Goal: Task Accomplishment & Management: Manage account settings

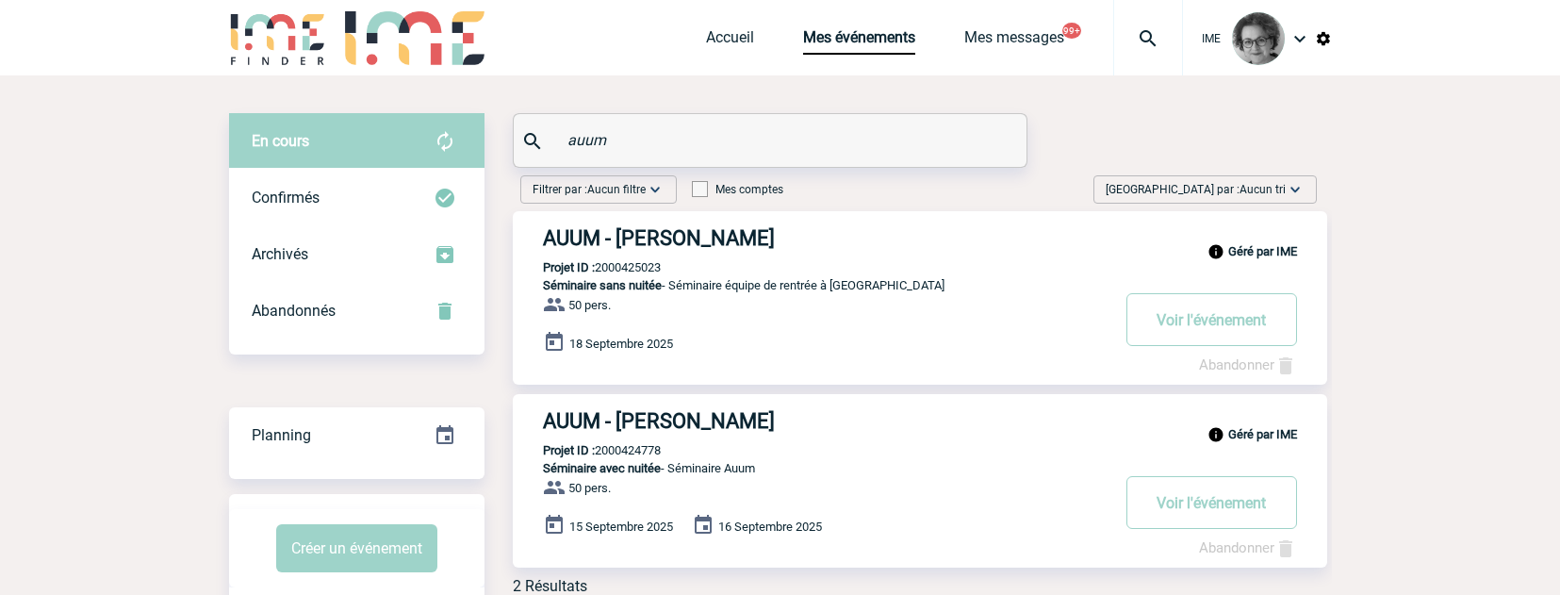
drag, startPoint x: 625, startPoint y: 138, endPoint x: 462, endPoint y: 149, distance: 163.5
click at [462, 149] on div "En cours En cours Confirmés Archivés Abandonnés En cours Confirmés Archivés Aba…" at bounding box center [780, 361] width 1103 height 497
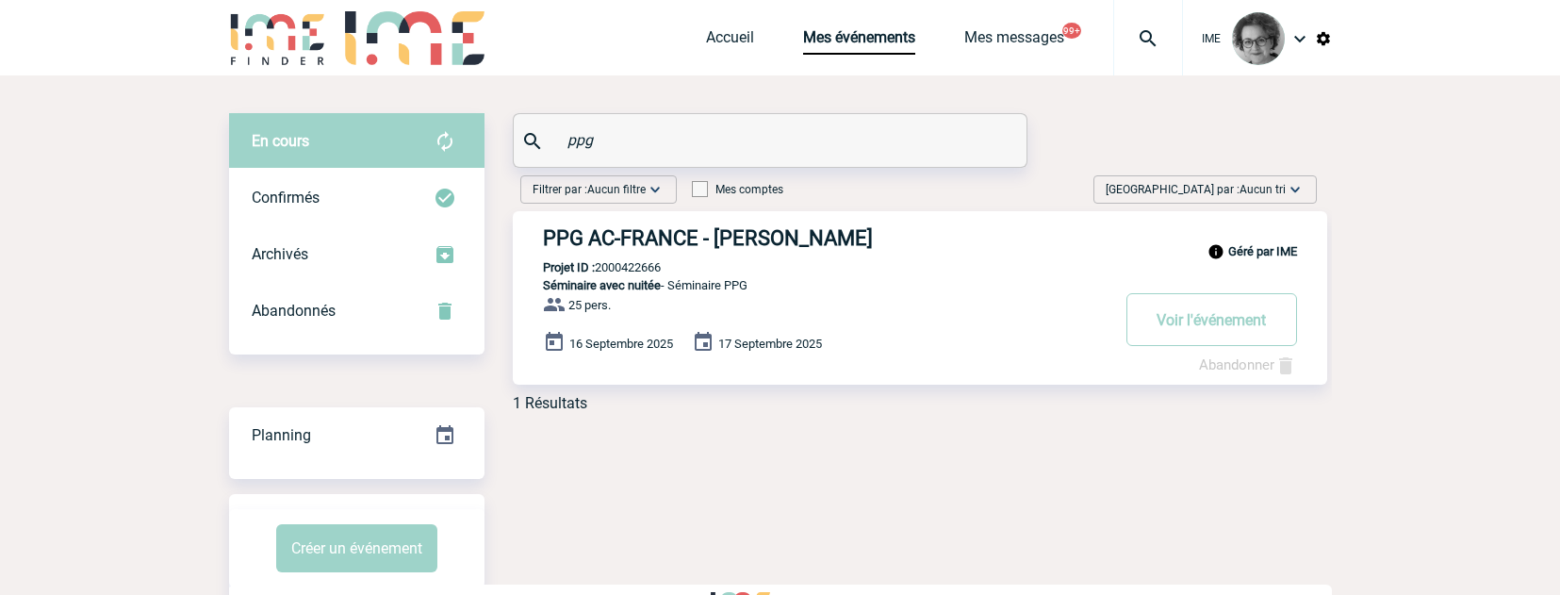
type input "ppg"
click at [1228, 367] on link "Abandonner" at bounding box center [1248, 364] width 98 height 17
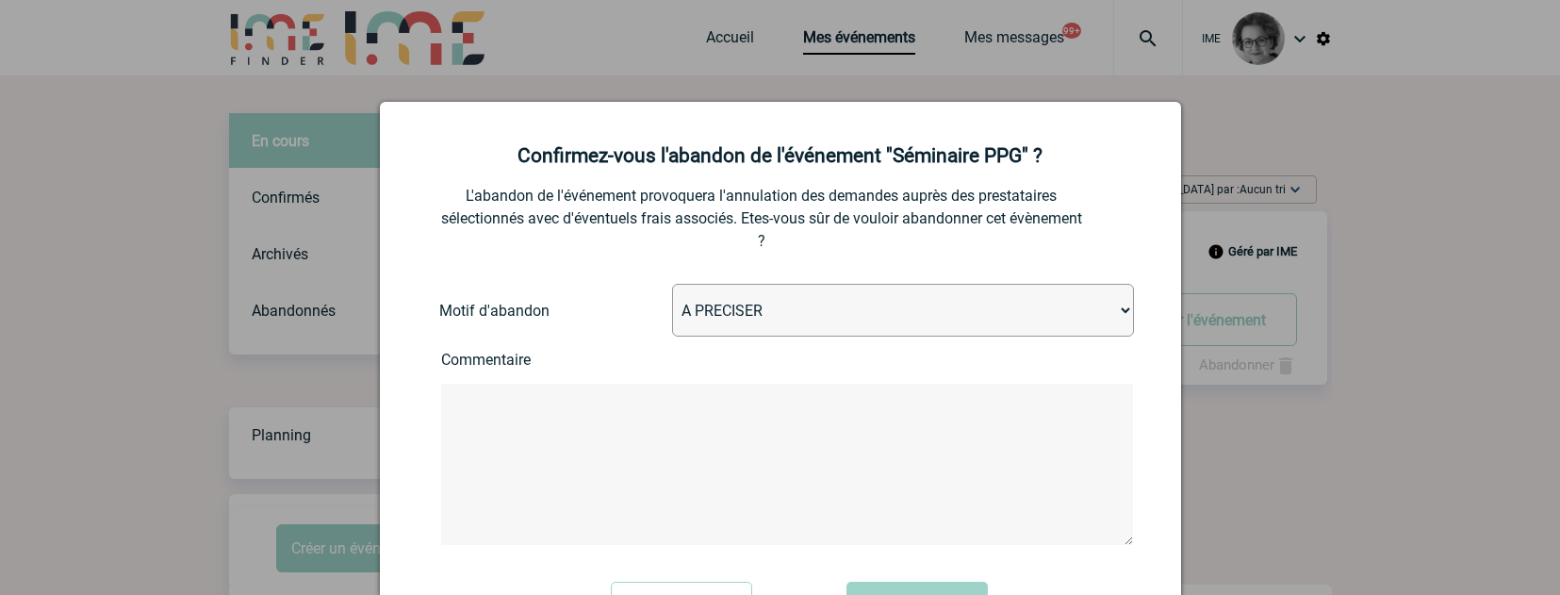
click at [912, 308] on select "A PRECISER Projet annulé Projet reporté Evénement organisé en interne A fait ap…" at bounding box center [903, 310] width 462 height 53
select select "ABANDON_PROJET_02"
click at [672, 285] on select "A PRECISER Projet annulé Projet reporté Evénement organisé en interne A fait ap…" at bounding box center [903, 310] width 462 height 53
click at [738, 435] on textarea at bounding box center [787, 464] width 692 height 161
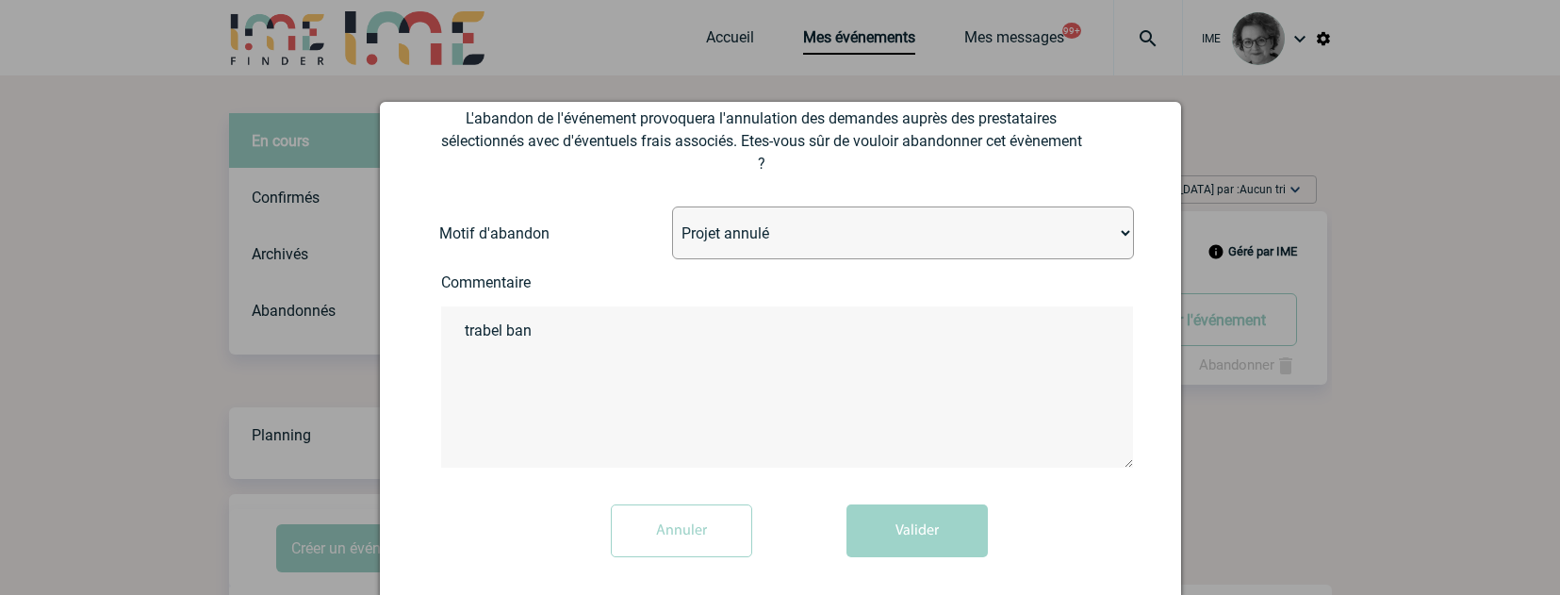
click at [489, 328] on textarea "trabel ban" at bounding box center [787, 386] width 692 height 161
type textarea "travel ban"
click at [892, 542] on button "Valider" at bounding box center [916, 530] width 141 height 53
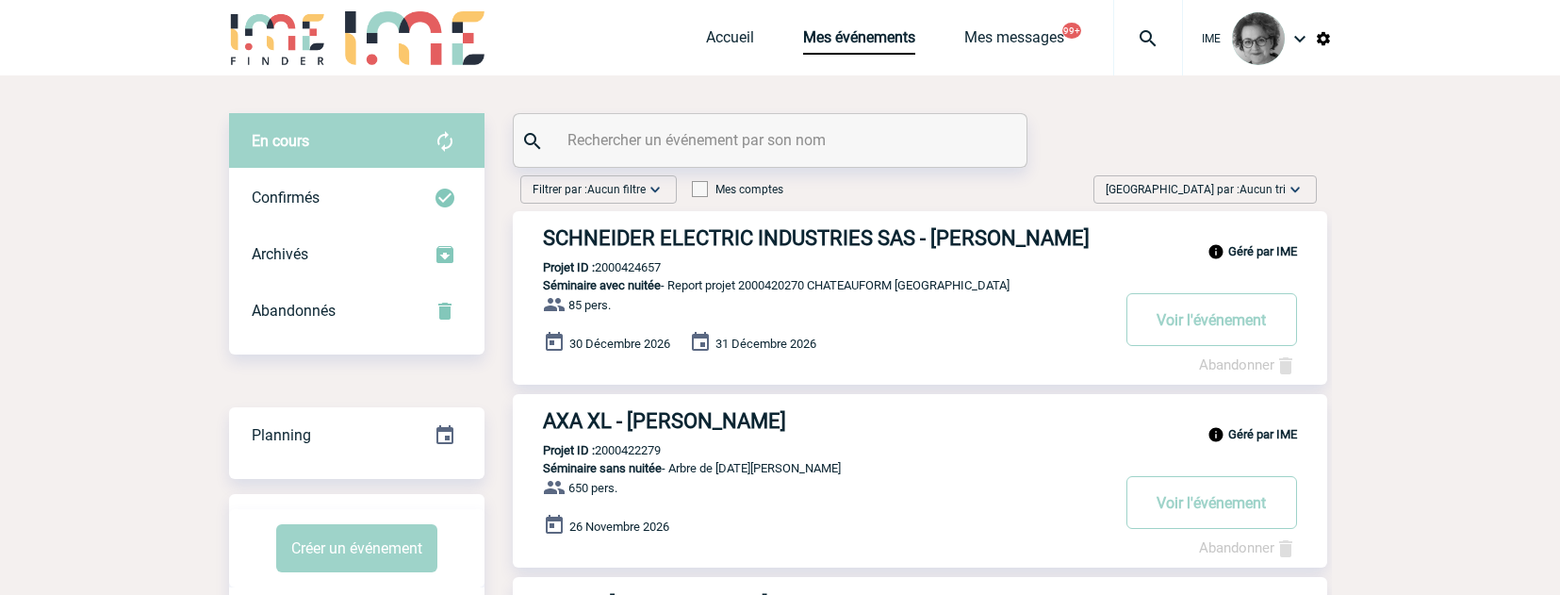
click at [880, 527] on div "26 Novembre 2026" at bounding box center [935, 527] width 784 height 26
